Goal: Task Accomplishment & Management: Use online tool/utility

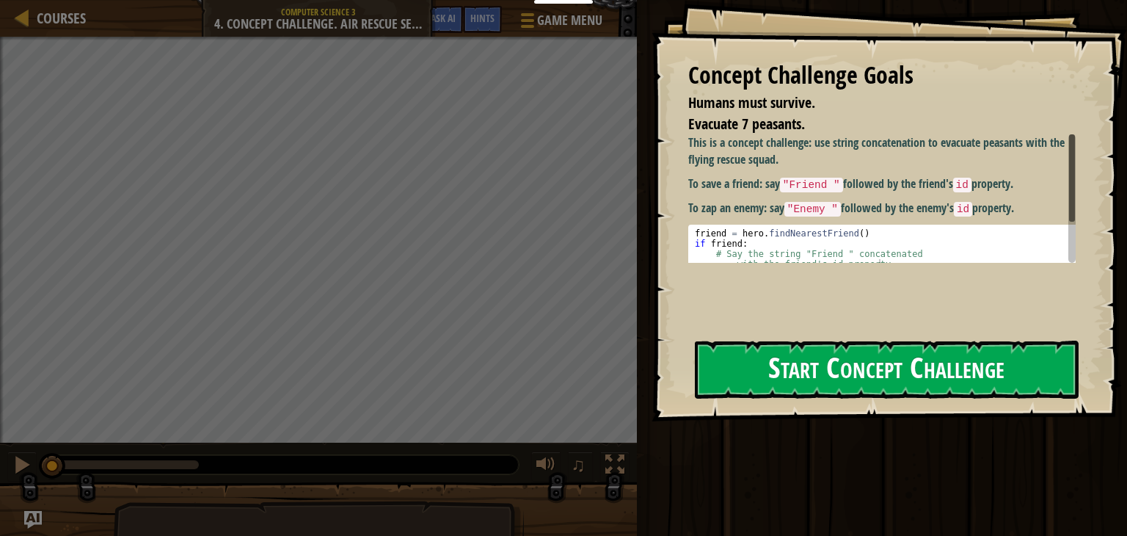
click at [780, 370] on button "Start Concept Challenge" at bounding box center [887, 369] width 384 height 58
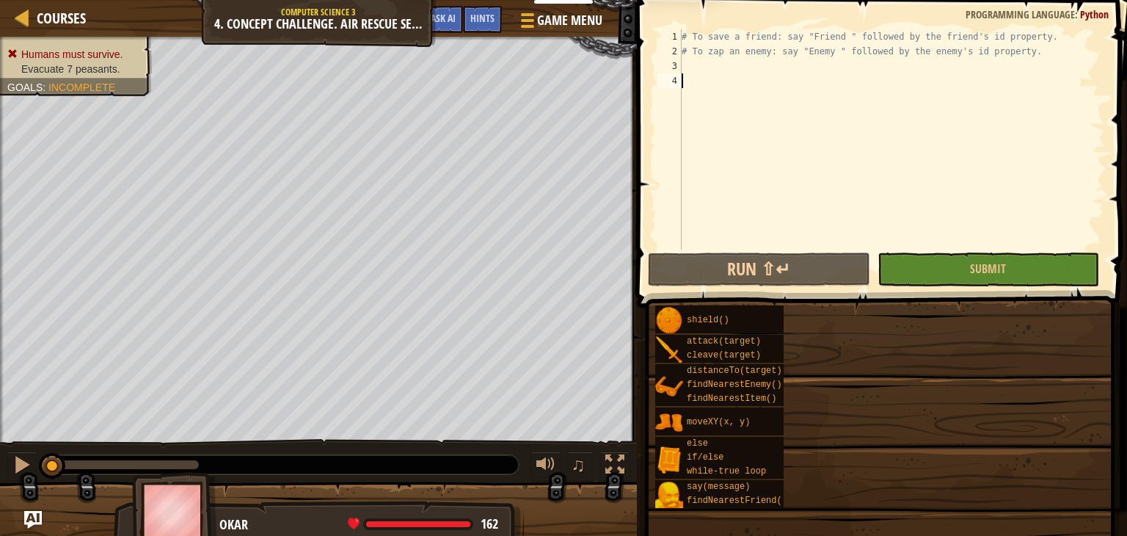
click at [760, 134] on div "# To save a friend: say "Friend " followed by the friend's id property. # To za…" at bounding box center [892, 153] width 426 height 249
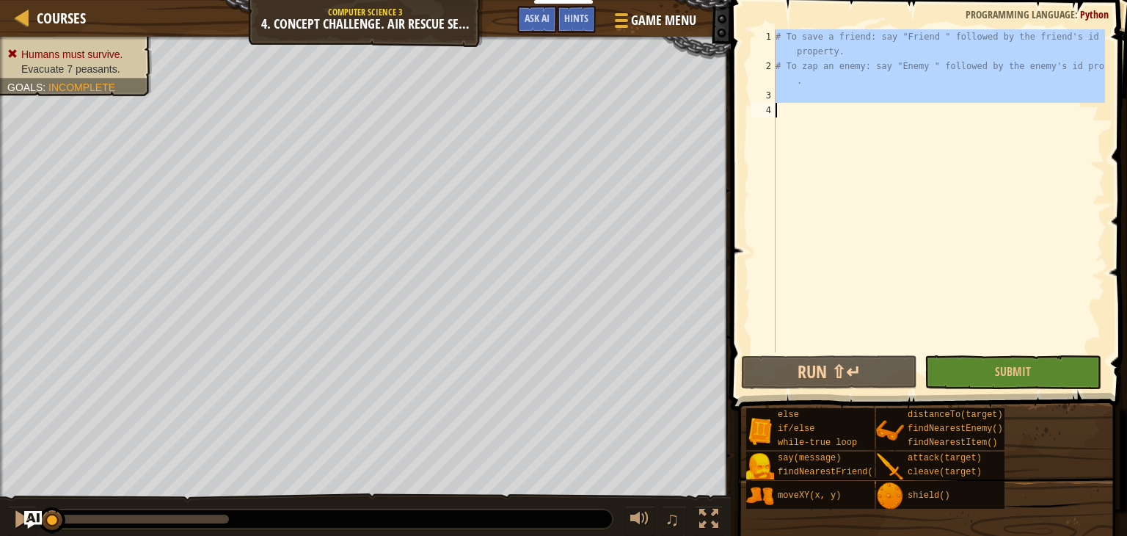
type textarea "hero.say("Friend " + [DOMAIN_NAME])"
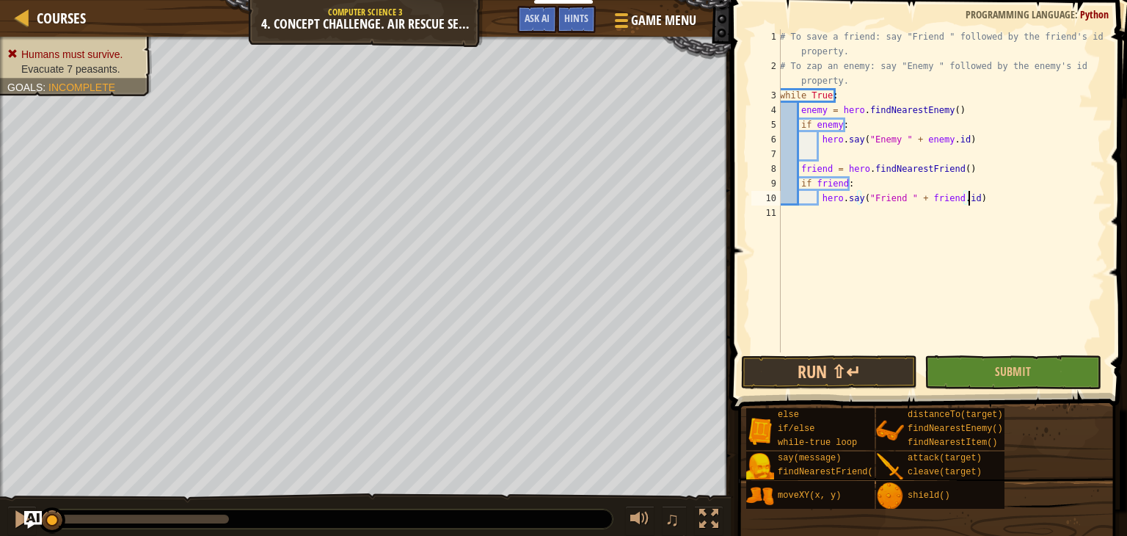
click at [820, 282] on div "# To save a friend: say "Friend " followed by the friend's id property. # To za…" at bounding box center [941, 212] width 328 height 367
click at [823, 372] on button "Run ⇧↵" at bounding box center [829, 372] width 176 height 34
